Goal: Navigation & Orientation: Understand site structure

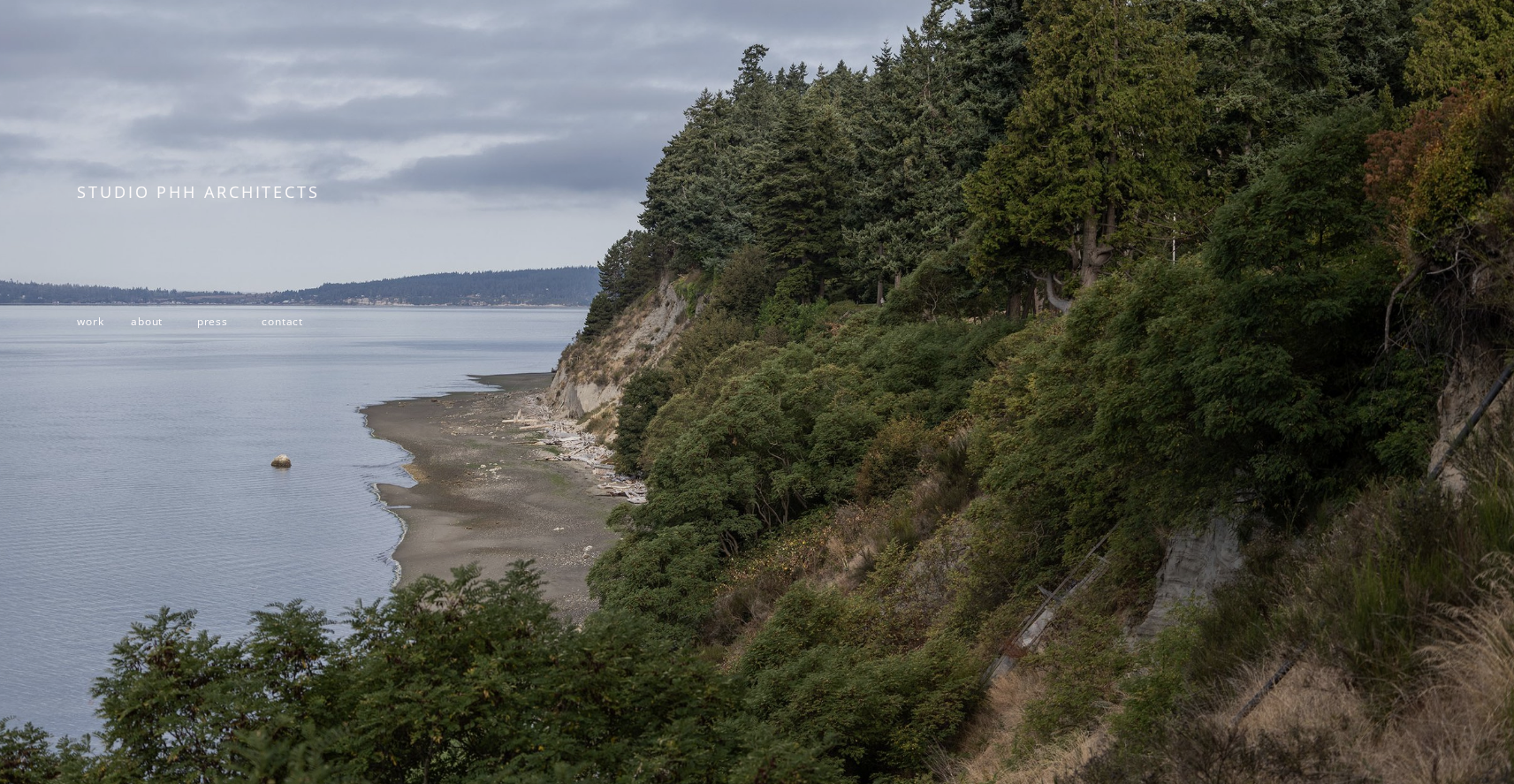
scroll to position [277, 0]
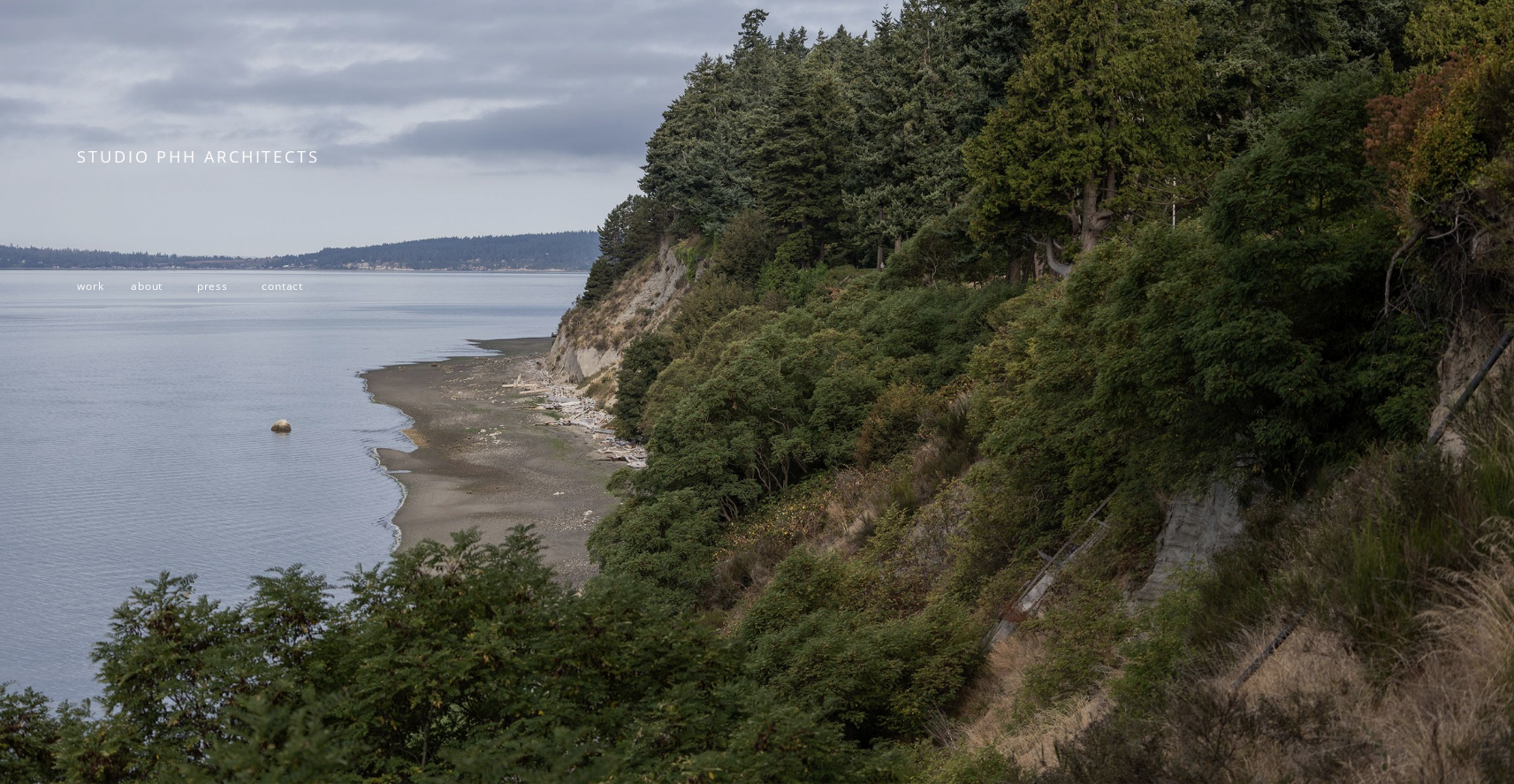
click at [96, 279] on span "work" at bounding box center [89, 285] width 27 height 14
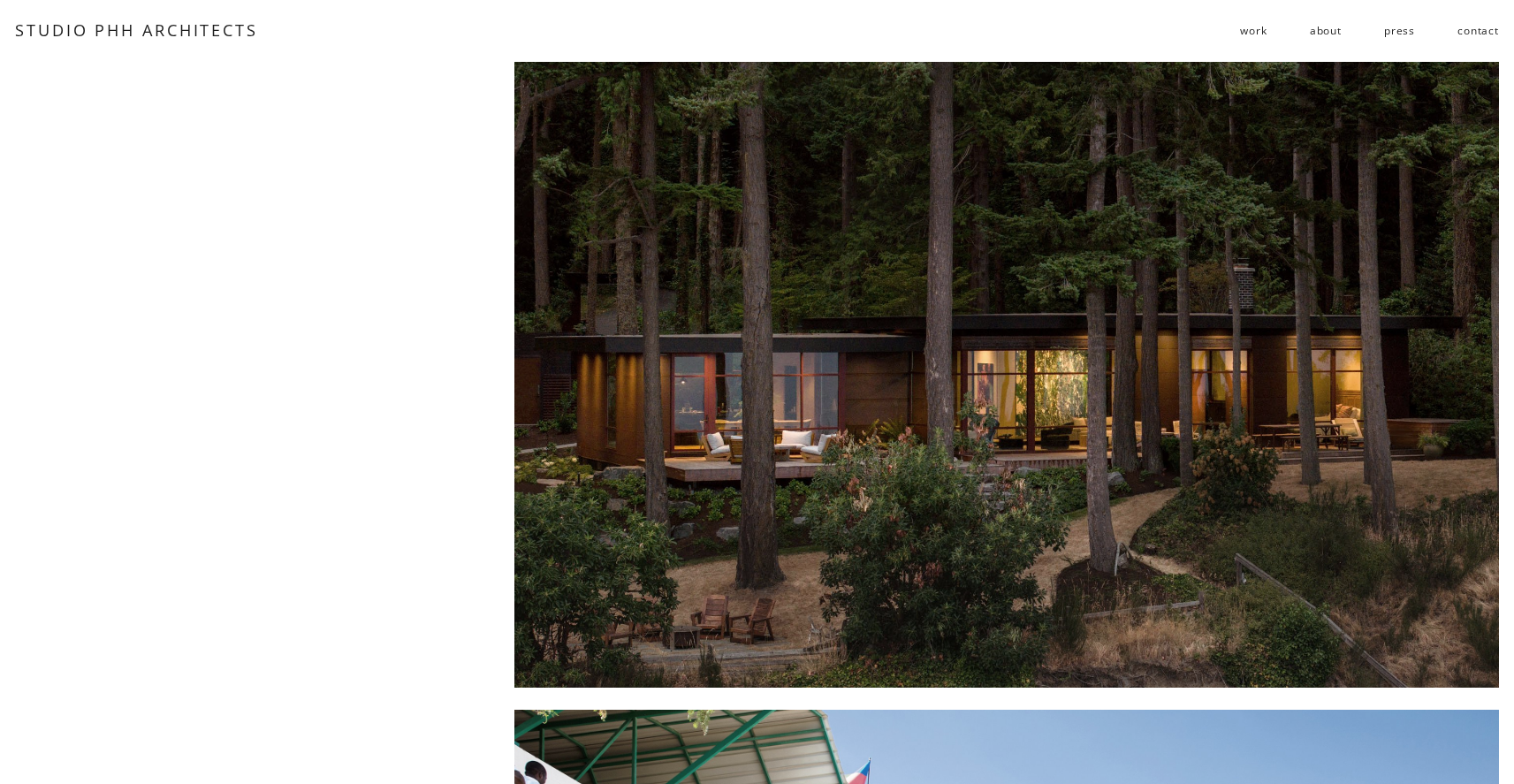
click at [162, 29] on link "STUDIO PHH ARCHITECTS" at bounding box center [136, 29] width 243 height 21
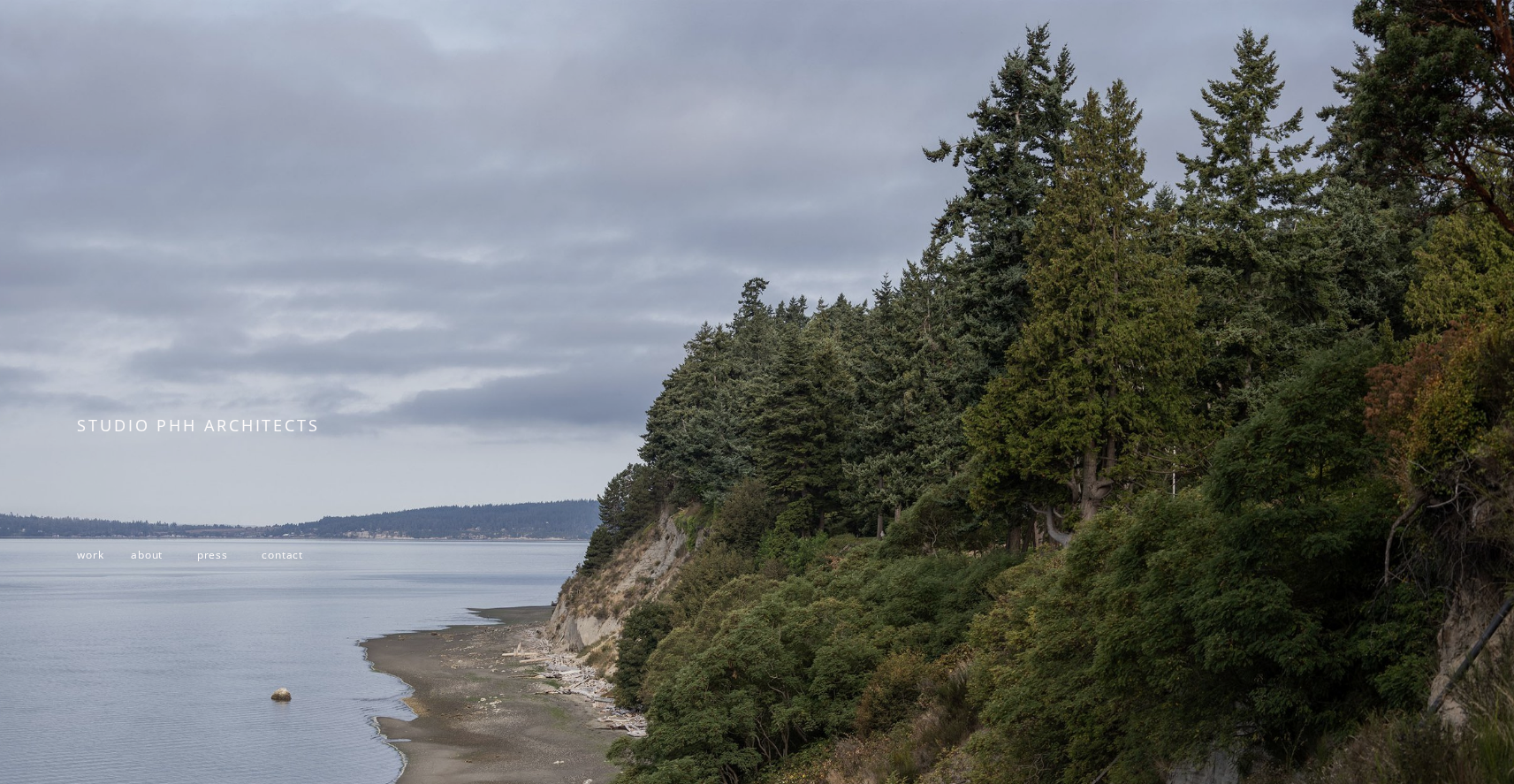
click at [153, 561] on span "about" at bounding box center [147, 554] width 32 height 14
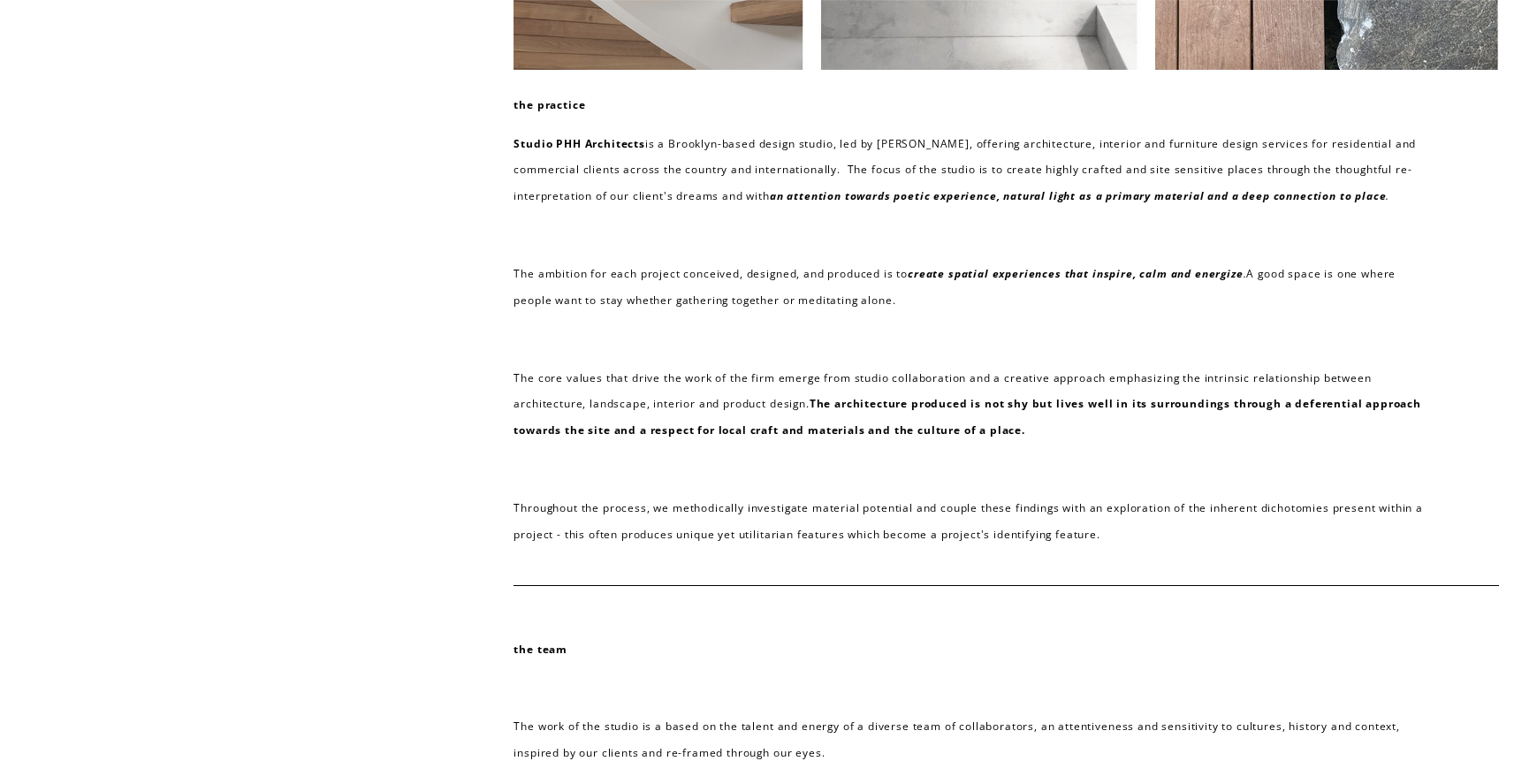
scroll to position [313, 0]
